Goal: Task Accomplishment & Management: Manage account settings

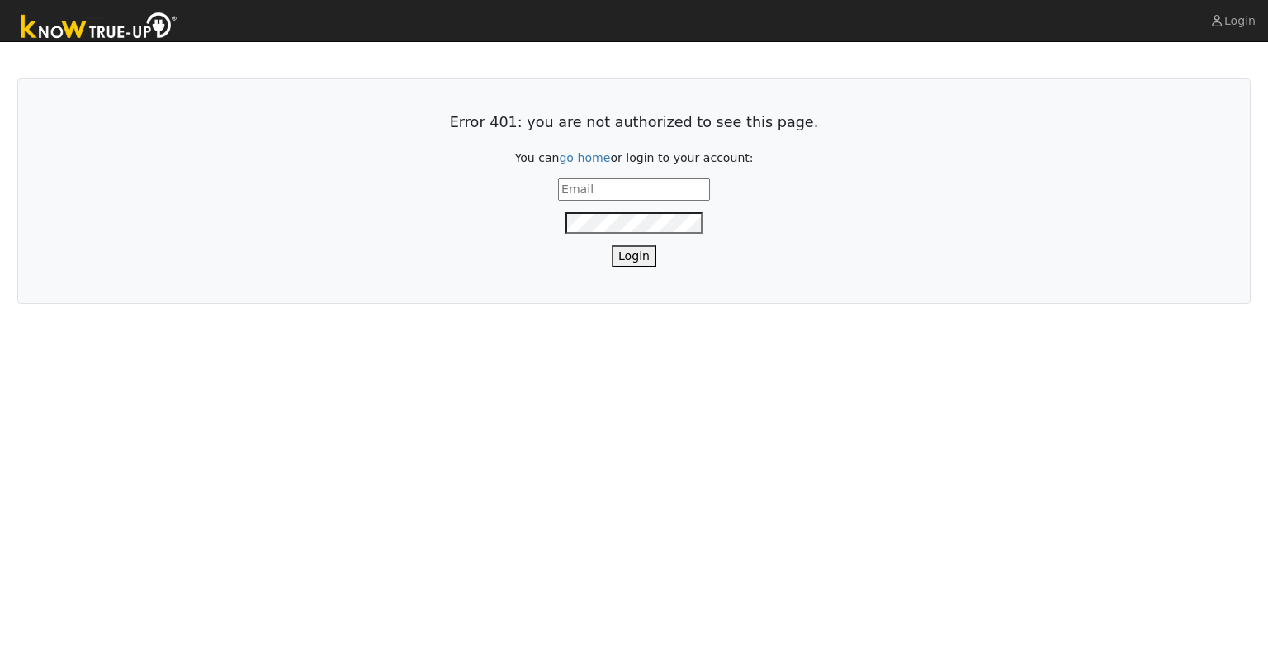
type input "aubreem@solarnegotiators.com"
click at [639, 257] on button "Login" at bounding box center [634, 256] width 45 height 22
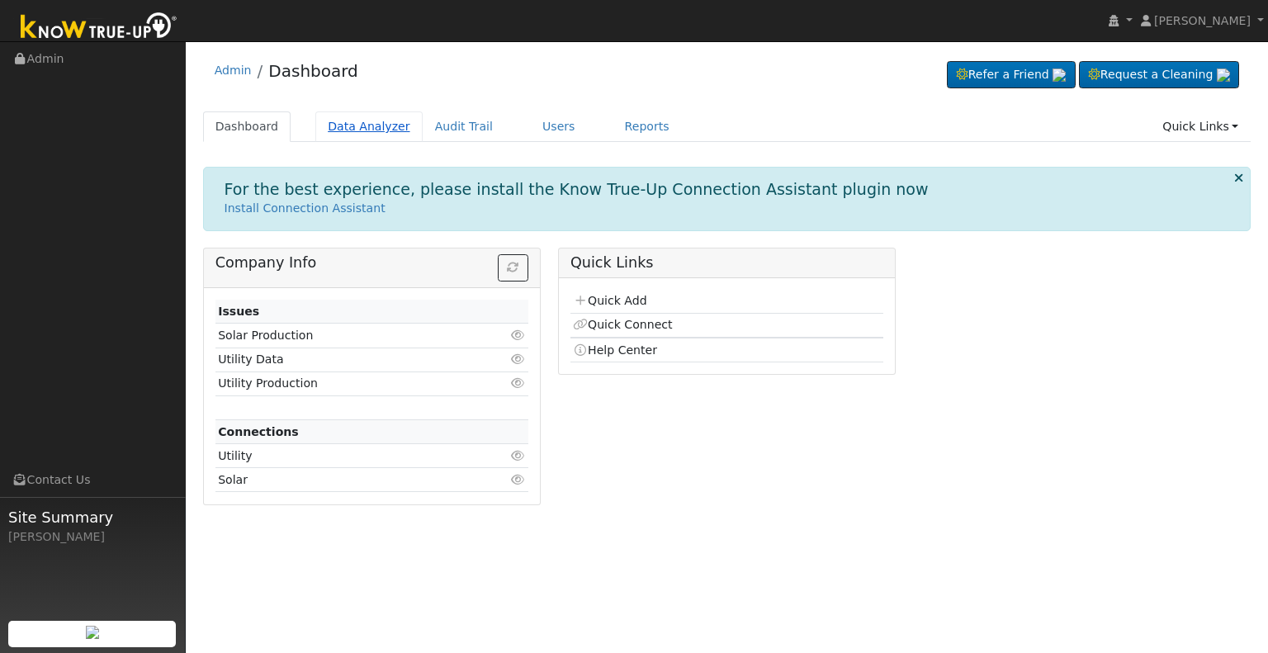
click at [343, 119] on link "Data Analyzer" at bounding box center [368, 126] width 107 height 31
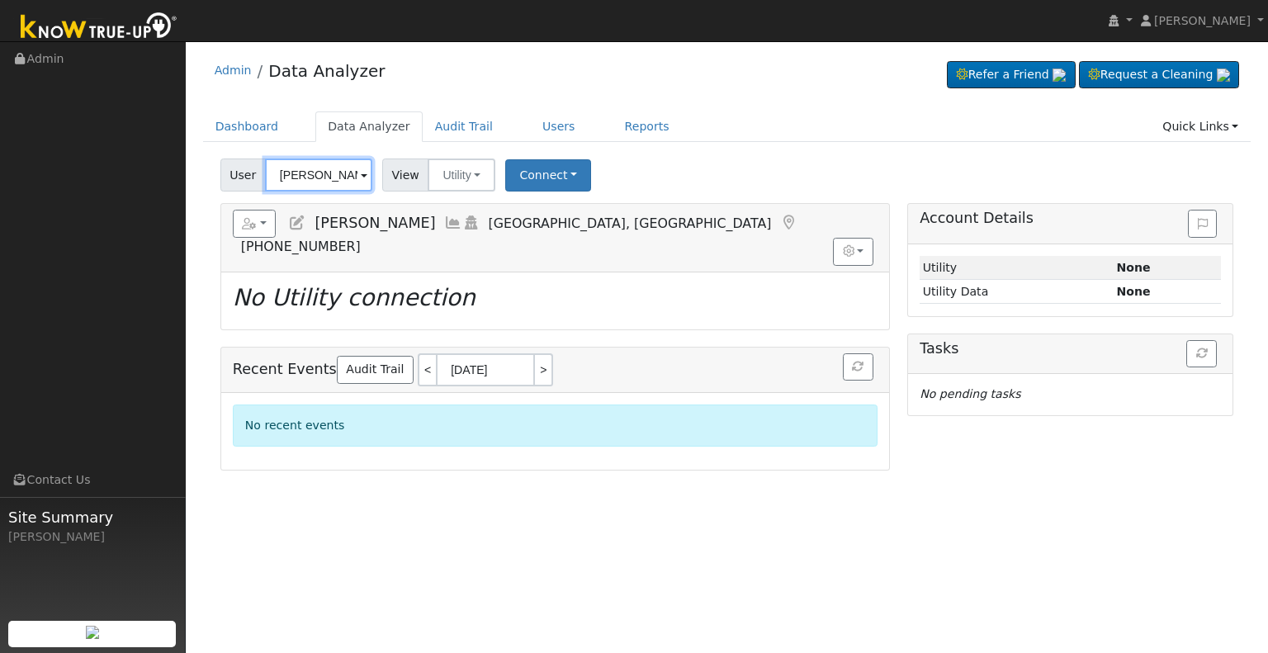
click at [306, 171] on input "[PERSON_NAME]" at bounding box center [318, 175] width 107 height 33
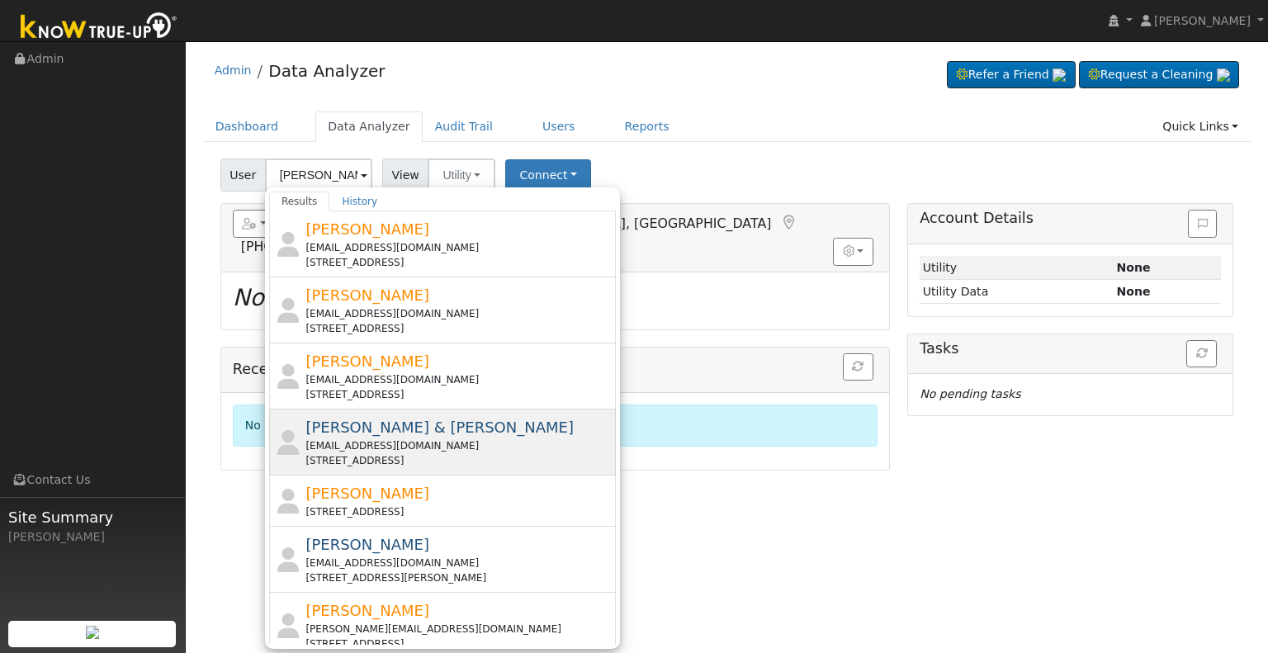
click at [487, 441] on div "[EMAIL_ADDRESS][DOMAIN_NAME]" at bounding box center [458, 445] width 306 height 15
type input "[PERSON_NAME] & [PERSON_NAME]"
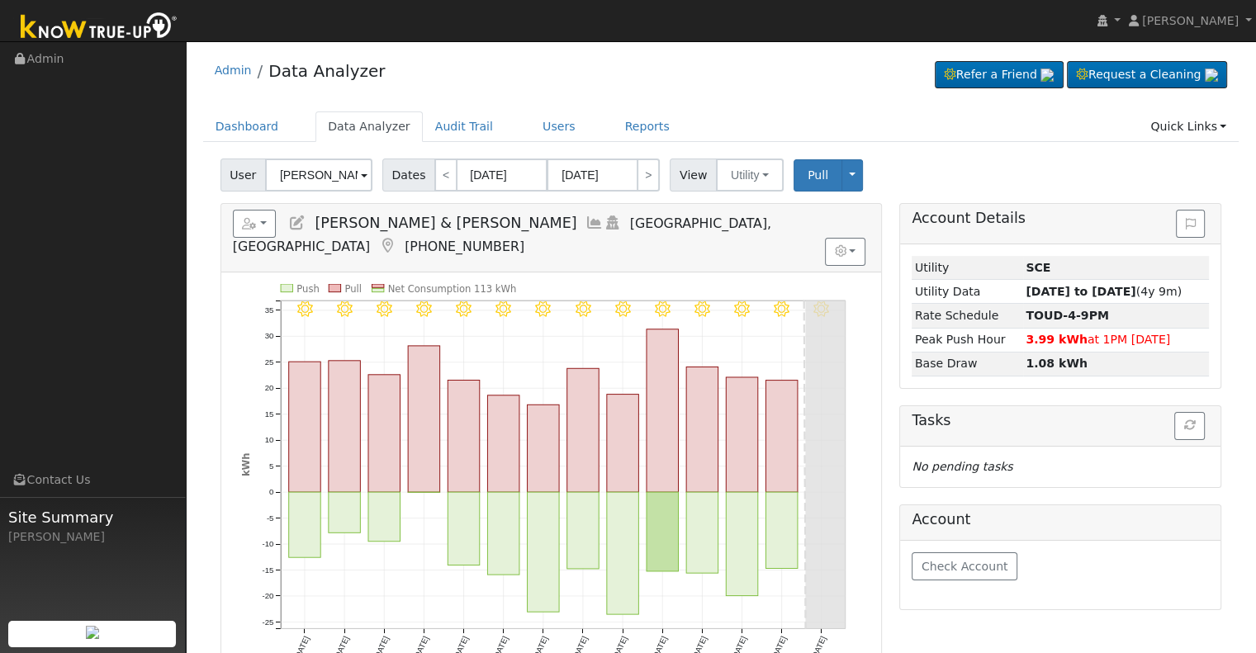
click at [301, 219] on icon at bounding box center [297, 222] width 18 height 15
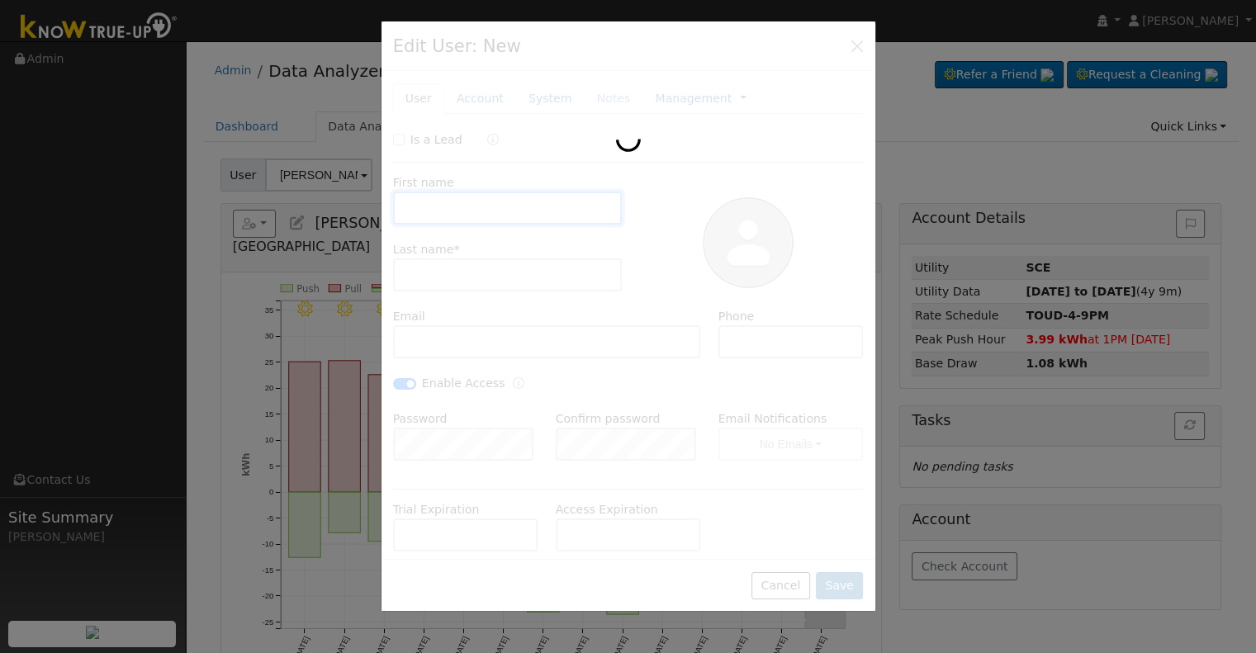
type input "[DATE]"
type input "[PERSON_NAME] & [PERSON_NAME]"
type input "[PERSON_NAME]"
type input "[EMAIL_ADDRESS][DOMAIN_NAME]"
type input "[PHONE_NUMBER]"
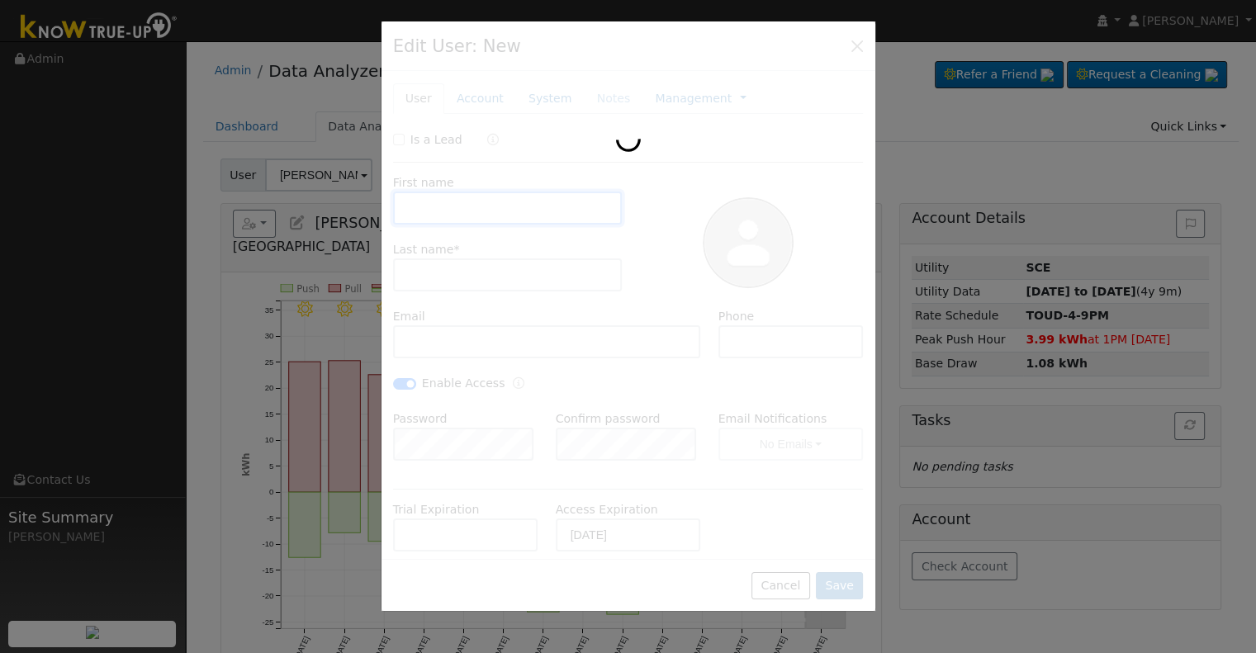
checkbox input "true"
